Goal: Task Accomplishment & Management: Complete application form

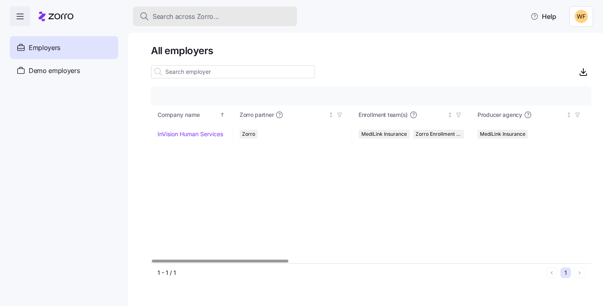
click at [172, 19] on span "Search across Zorro..." at bounding box center [186, 16] width 66 height 10
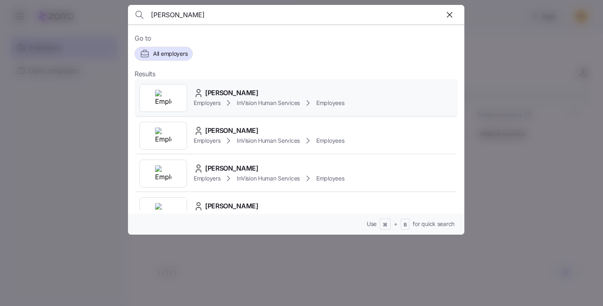
type input "[PERSON_NAME]"
click at [220, 89] on span "[PERSON_NAME]" at bounding box center [231, 93] width 53 height 10
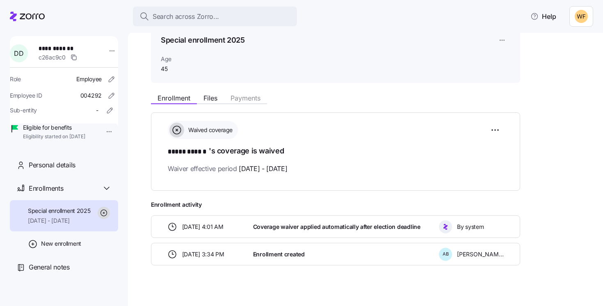
scroll to position [47, 0]
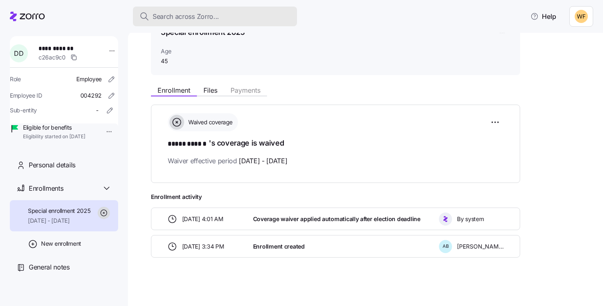
click at [219, 19] on div "Search across Zorro..." at bounding box center [215, 16] width 151 height 10
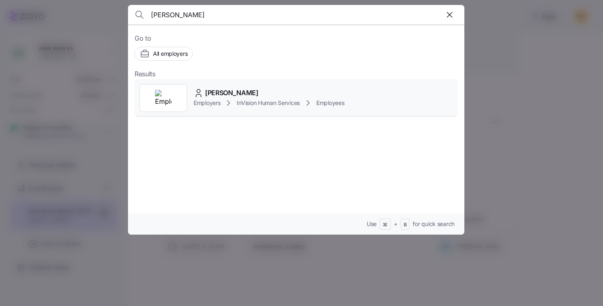
type input "[PERSON_NAME]"
click at [255, 94] on span "[PERSON_NAME]" at bounding box center [231, 93] width 53 height 10
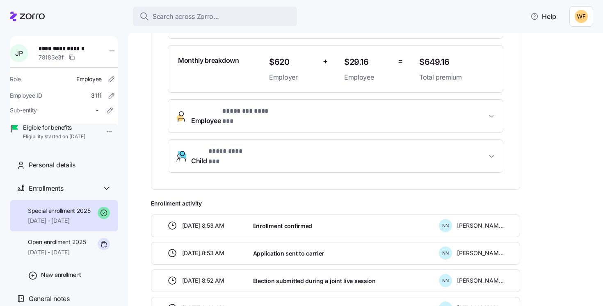
scroll to position [234, 0]
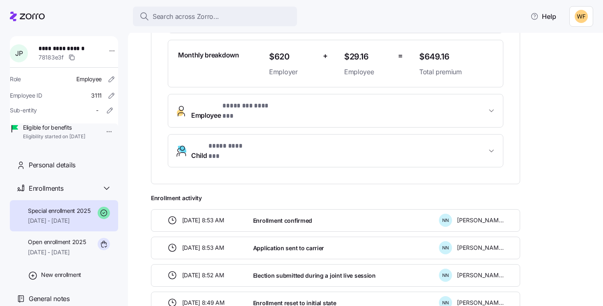
click at [389, 141] on span "Child * **** ******* *" at bounding box center [338, 151] width 295 height 20
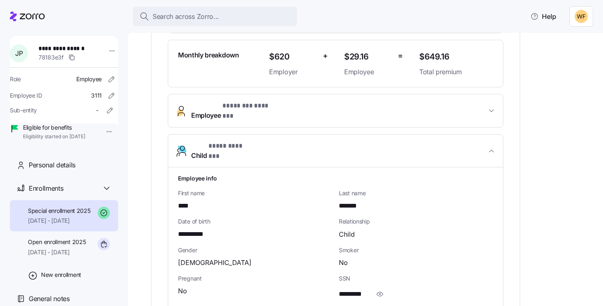
click at [389, 141] on span "Child * **** ******* *" at bounding box center [338, 151] width 295 height 20
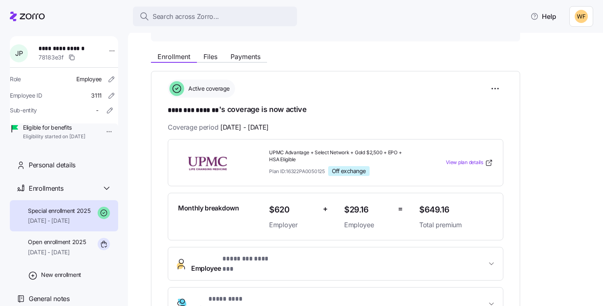
scroll to position [81, 0]
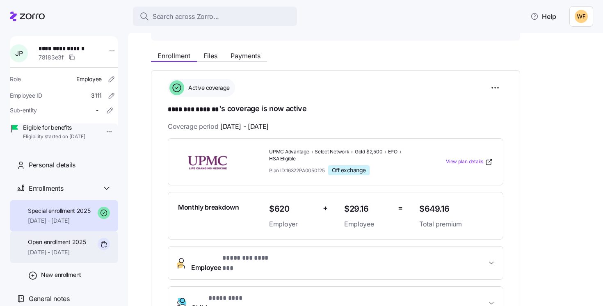
click at [46, 257] on span "[DATE] - [DATE]" at bounding box center [57, 252] width 58 height 8
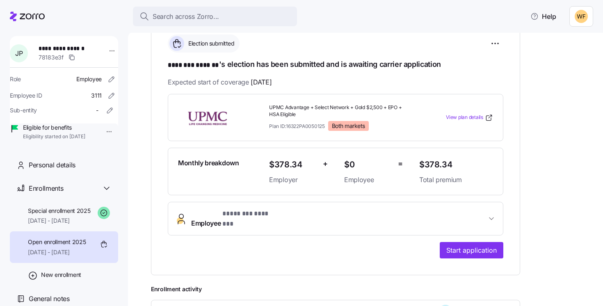
scroll to position [126, 0]
click at [46, 225] on span "[DATE] - [DATE]" at bounding box center [59, 221] width 63 height 8
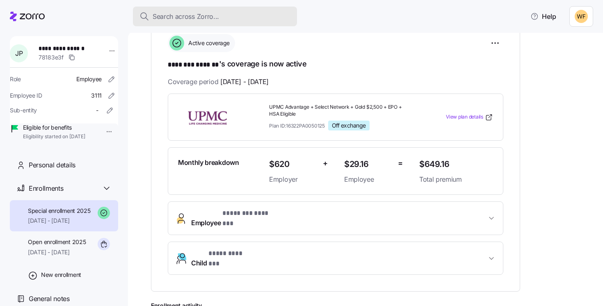
click at [197, 16] on span "Search across Zorro..." at bounding box center [186, 16] width 66 height 10
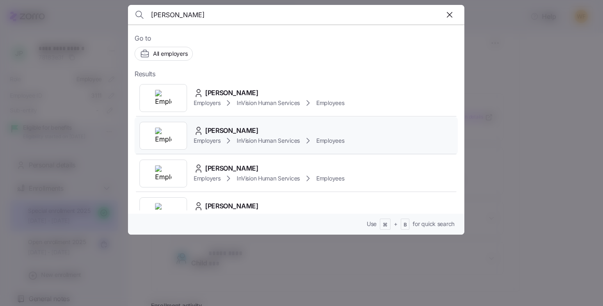
type input "[PERSON_NAME]"
click at [219, 134] on span "[PERSON_NAME]" at bounding box center [231, 131] width 53 height 10
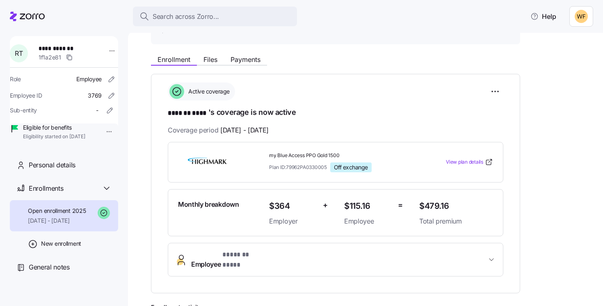
scroll to position [124, 0]
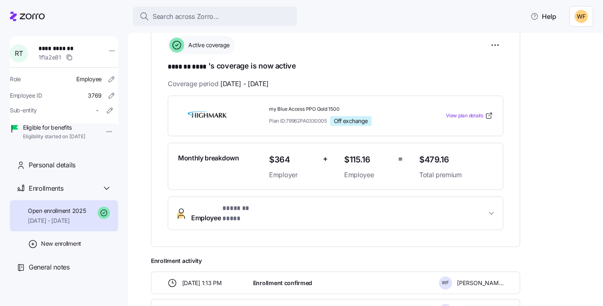
click at [248, 200] on button "Employee * ******* **** *" at bounding box center [335, 213] width 335 height 33
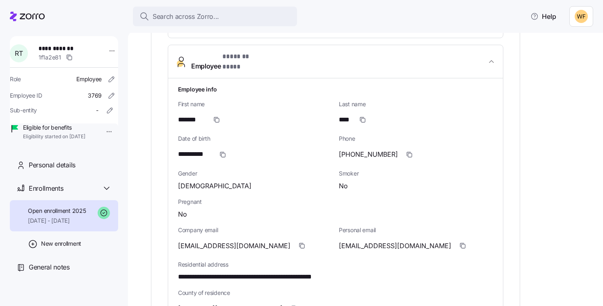
scroll to position [276, 0]
click at [460, 242] on icon "button" at bounding box center [463, 245] width 7 height 7
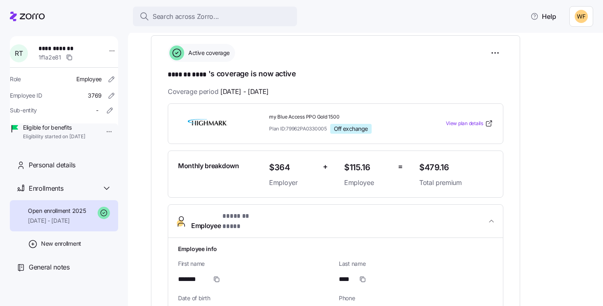
scroll to position [0, 0]
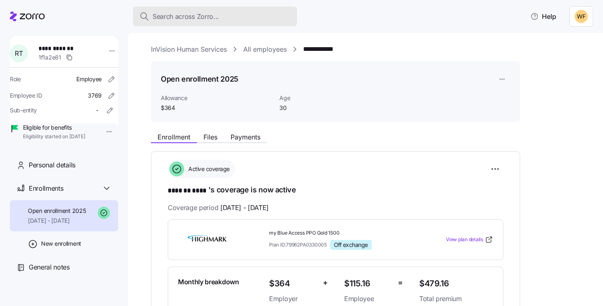
click at [186, 19] on span "Search across Zorro..." at bounding box center [186, 16] width 66 height 10
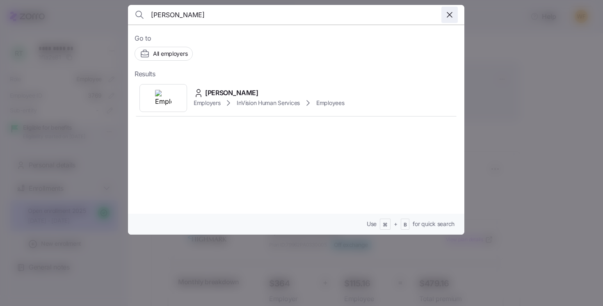
type input "[PERSON_NAME]"
click at [449, 14] on icon "button" at bounding box center [450, 15] width 10 height 10
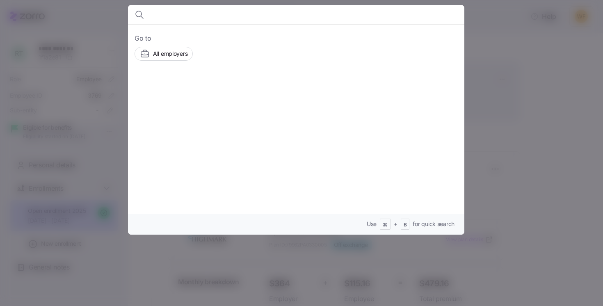
click at [563, 186] on div at bounding box center [301, 153] width 603 height 306
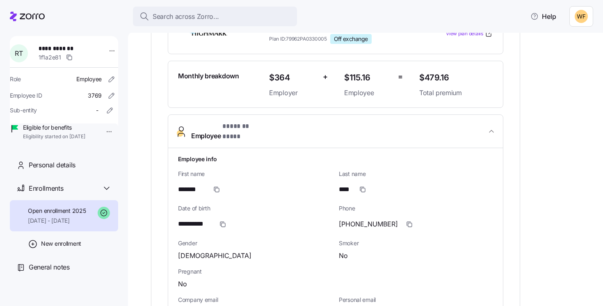
scroll to position [211, 0]
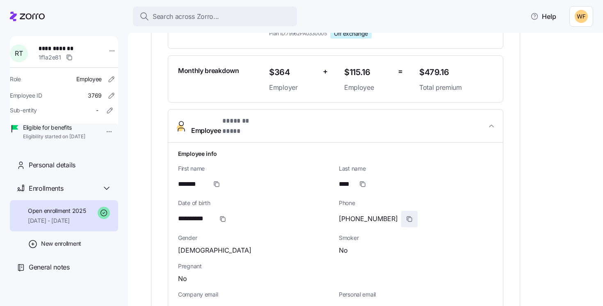
click at [406, 216] on icon "button" at bounding box center [409, 219] width 7 height 7
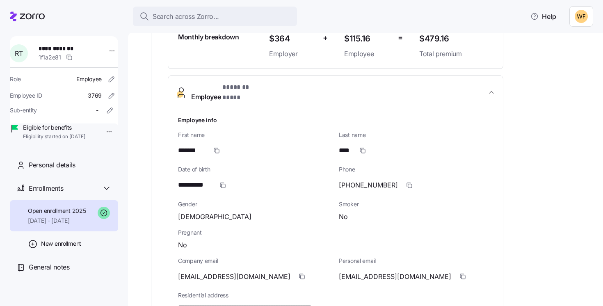
scroll to position [286, 0]
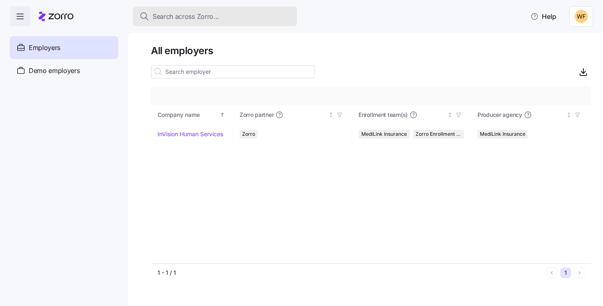
click at [218, 12] on div "Search across Zorro..." at bounding box center [215, 16] width 151 height 10
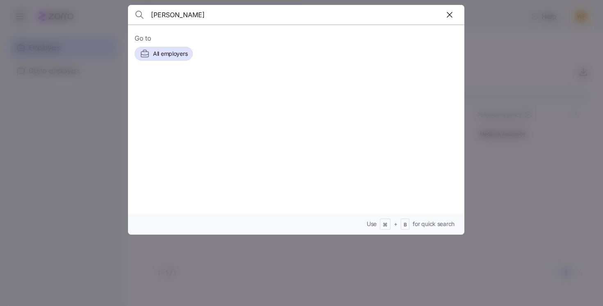
type input "[PERSON_NAME]"
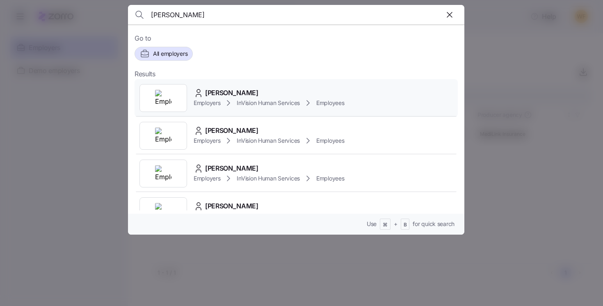
click at [212, 91] on span "[PERSON_NAME]" at bounding box center [231, 93] width 53 height 10
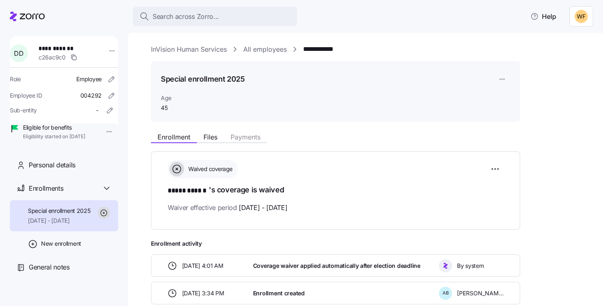
scroll to position [47, 0]
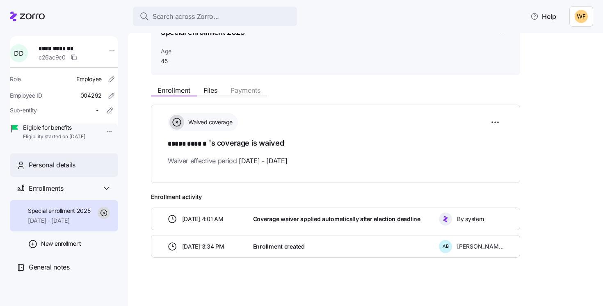
click at [44, 170] on span "Personal details" at bounding box center [52, 165] width 47 height 10
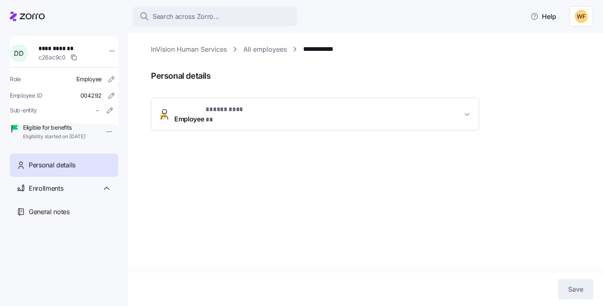
click at [247, 104] on button "Employee * ***** ****** *" at bounding box center [315, 114] width 328 height 33
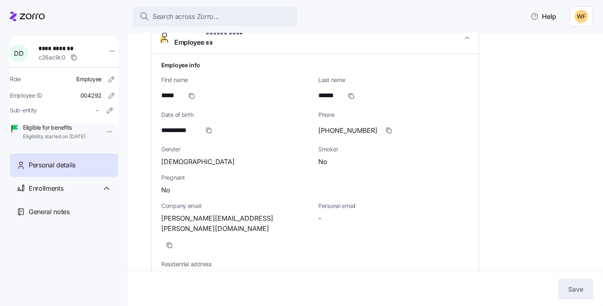
scroll to position [78, 0]
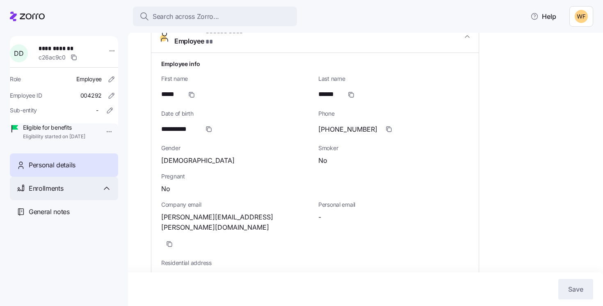
click at [49, 194] on span "Enrollments" at bounding box center [46, 188] width 34 height 10
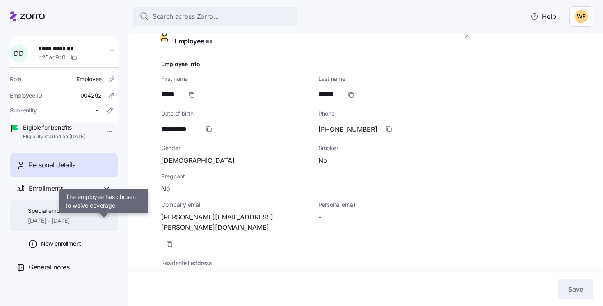
click at [103, 213] on icon at bounding box center [103, 212] width 1 height 1
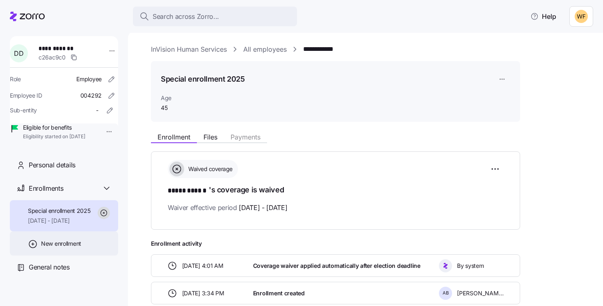
click at [49, 248] on span "New enrollment" at bounding box center [61, 244] width 40 height 8
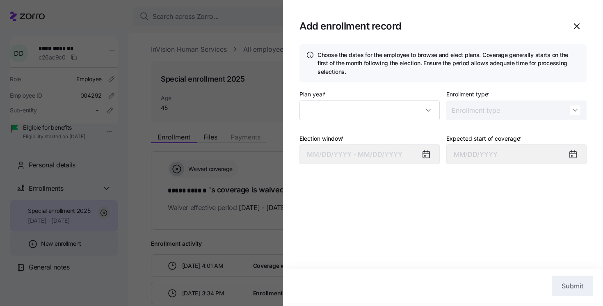
type input "2025"
type input "Special"
type input "November 1, 2025"
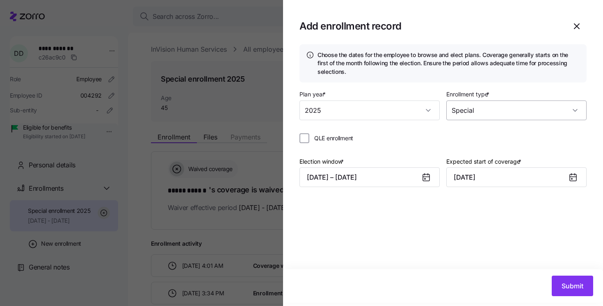
click at [469, 113] on input "Special" at bounding box center [517, 111] width 140 height 20
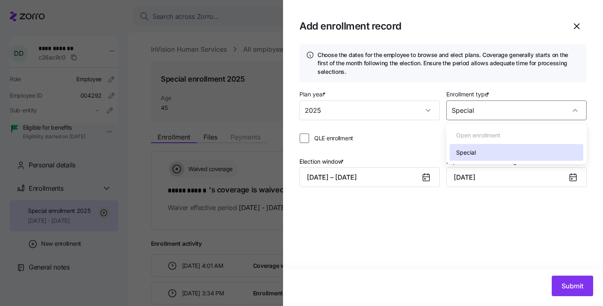
click at [421, 136] on div "QLE enrollment" at bounding box center [443, 138] width 287 height 10
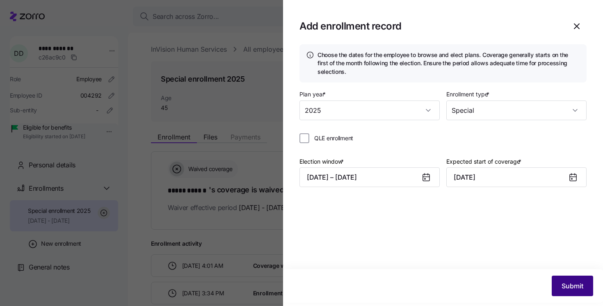
click at [570, 286] on span "Submit" at bounding box center [573, 286] width 22 height 10
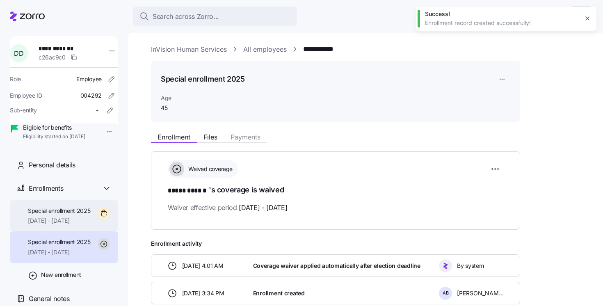
click at [56, 225] on span "11/01/2025 - 12/31/2025" at bounding box center [59, 221] width 63 height 8
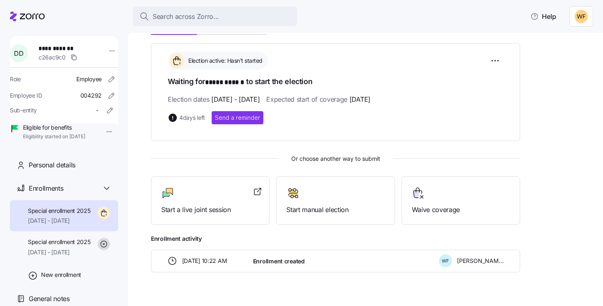
scroll to position [123, 0]
